Goal: Transaction & Acquisition: Purchase product/service

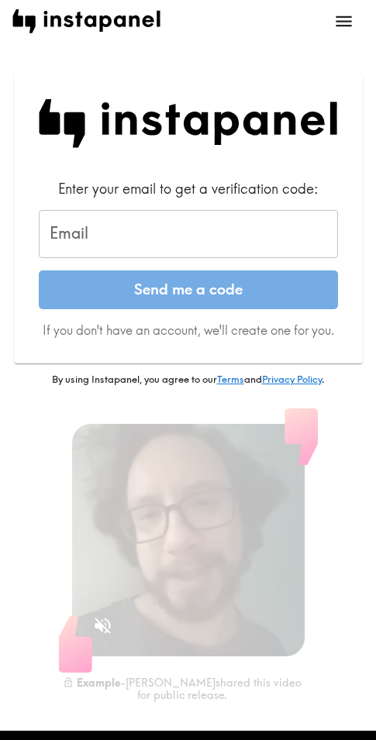
click at [256, 219] on input "Email" at bounding box center [188, 234] width 299 height 48
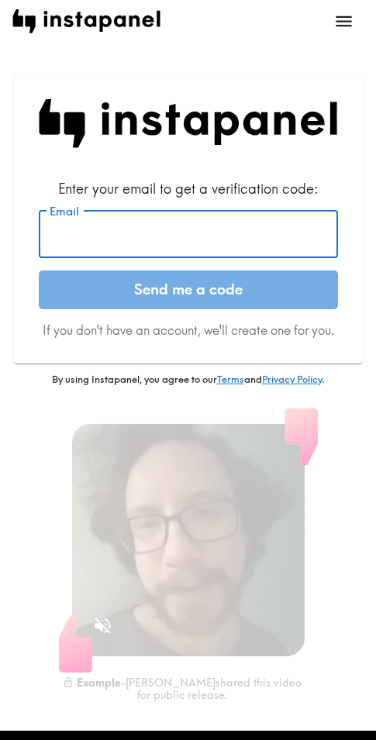
paste input "[EMAIL_ADDRESS][DOMAIN_NAME]"
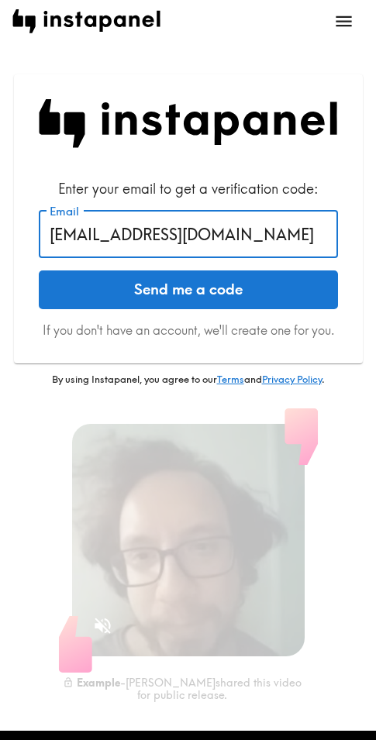
type input "[EMAIL_ADDRESS][DOMAIN_NAME]"
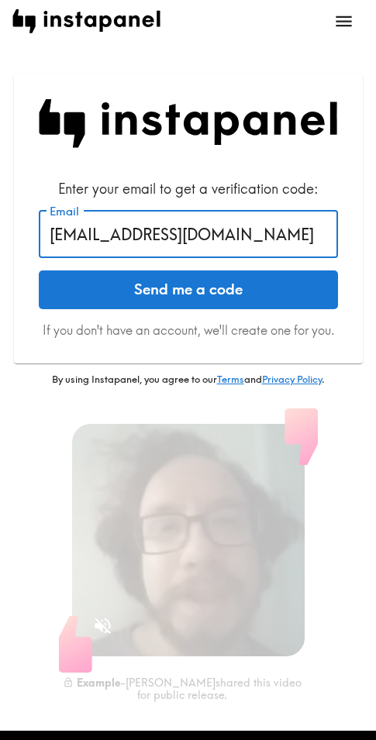
drag, startPoint x: 205, startPoint y: 298, endPoint x: 95, endPoint y: 310, distance: 110.6
click at [205, 298] on button "Send me a code" at bounding box center [188, 289] width 299 height 39
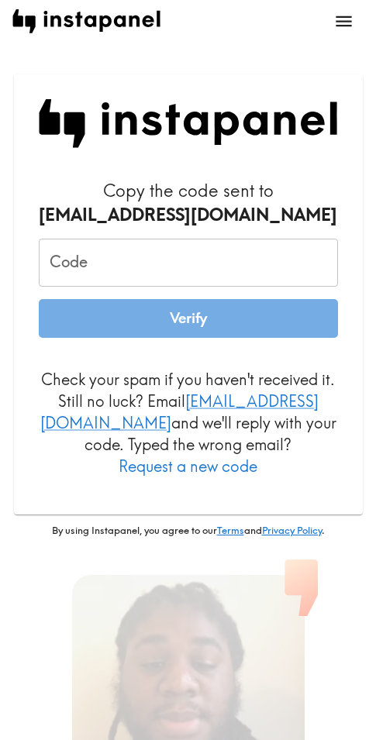
click at [171, 262] on input "Code" at bounding box center [188, 263] width 299 height 48
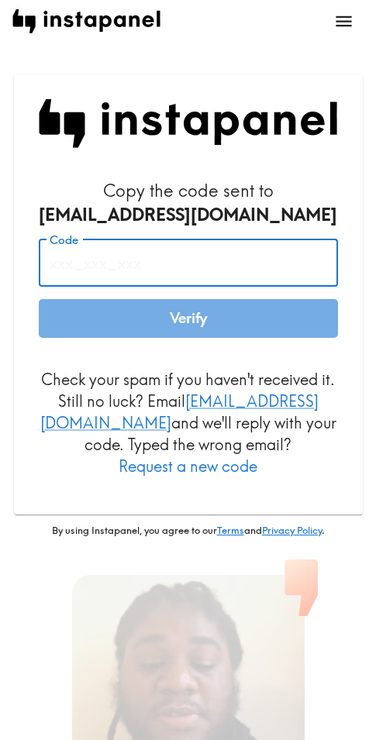
paste input "eJK_kt3_6A4"
type input "eJK_kt3_6A4"
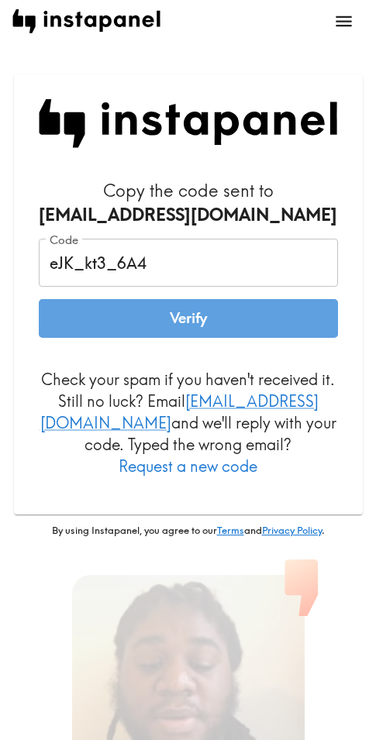
click at [201, 311] on button "Verify" at bounding box center [188, 318] width 299 height 39
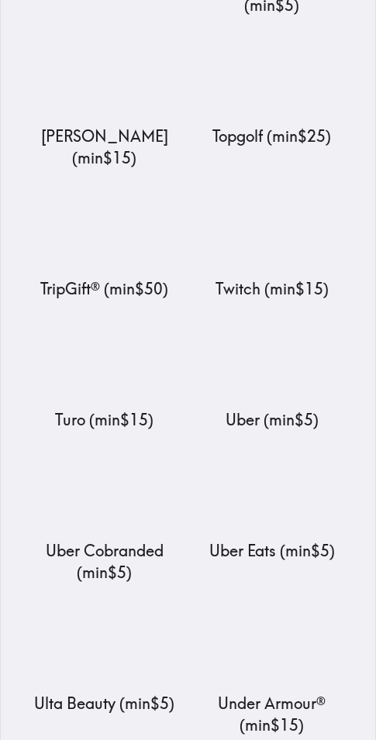
scroll to position [18443, 0]
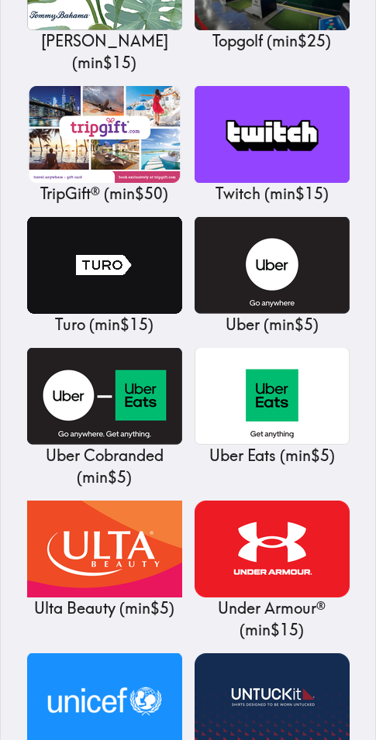
drag, startPoint x: 290, startPoint y: 398, endPoint x: 298, endPoint y: 399, distance: 8.7
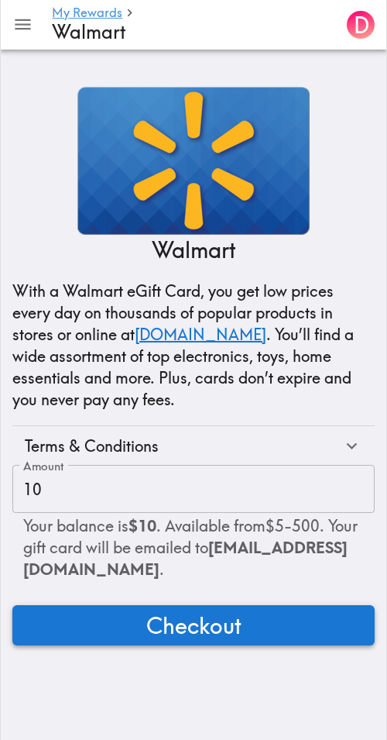
drag, startPoint x: 231, startPoint y: 623, endPoint x: 386, endPoint y: 620, distance: 155.0
click at [232, 623] on span "Checkout" at bounding box center [193, 625] width 95 height 31
